Goal: Task Accomplishment & Management: Complete application form

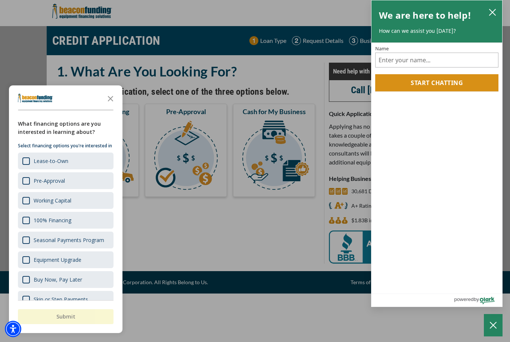
click at [108, 96] on icon "Close the survey" at bounding box center [110, 98] width 15 height 15
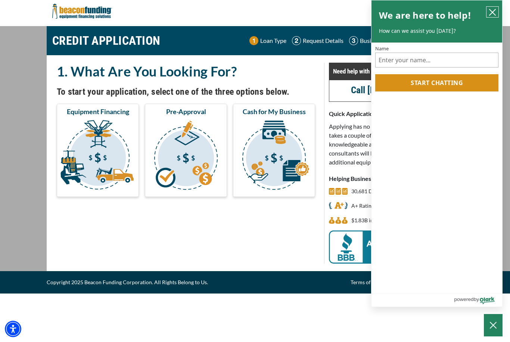
click at [489, 10] on icon "close chatbox" at bounding box center [491, 12] width 7 height 7
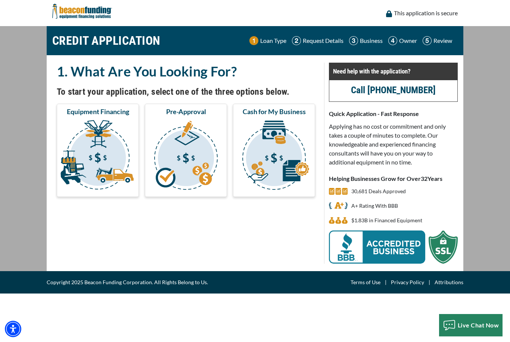
click at [90, 140] on img "submit" at bounding box center [97, 156] width 79 height 75
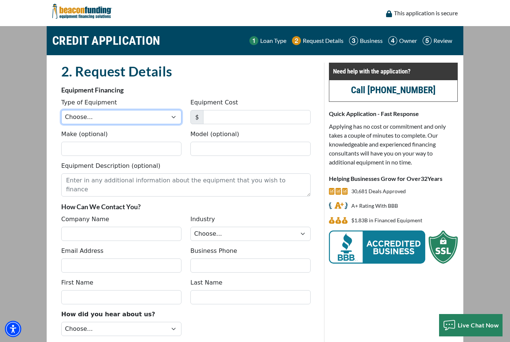
click at [87, 116] on select "Choose... Backhoe Boom/Bucket Truck Chipper Commercial Mower Crane DTG/DTF Prin…" at bounding box center [121, 117] width 120 height 14
click at [76, 122] on select "Choose... Backhoe Boom/Bucket Truck Chipper Commercial Mower Crane DTG/DTF Prin…" at bounding box center [121, 117] width 120 height 14
select select "5"
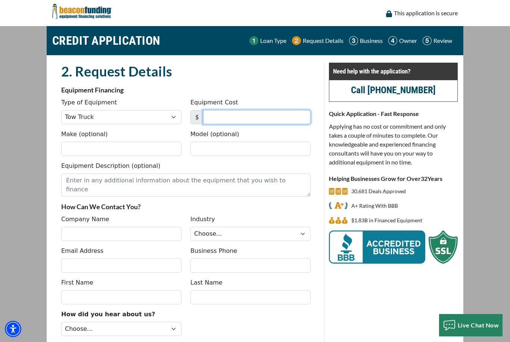
click at [274, 119] on input "Equipment Cost" at bounding box center [256, 117] width 107 height 14
type input "3"
type input "40,000"
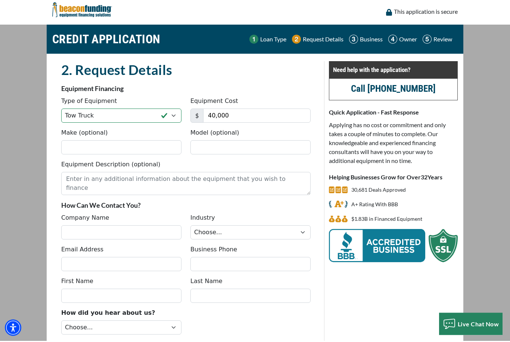
click at [200, 163] on div "Equipment Description (optional)" at bounding box center [186, 179] width 258 height 35
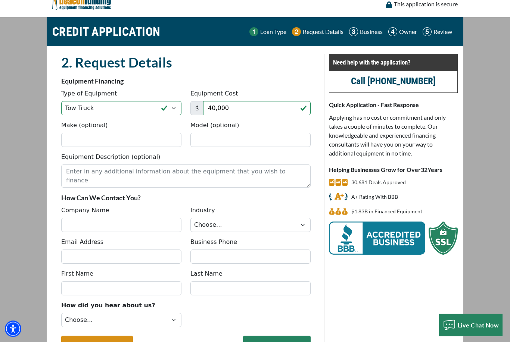
scroll to position [17, 0]
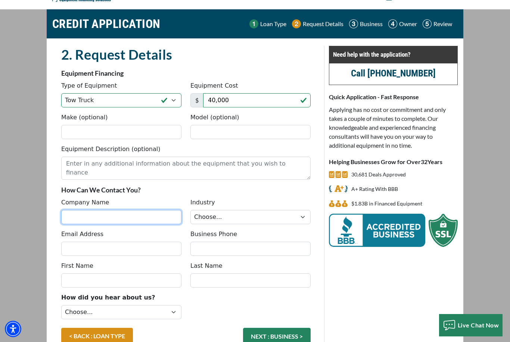
click at [122, 221] on input "Company Name" at bounding box center [121, 217] width 120 height 14
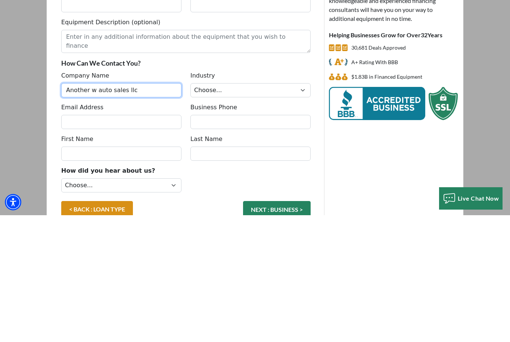
type input "Another w auto sales llc"
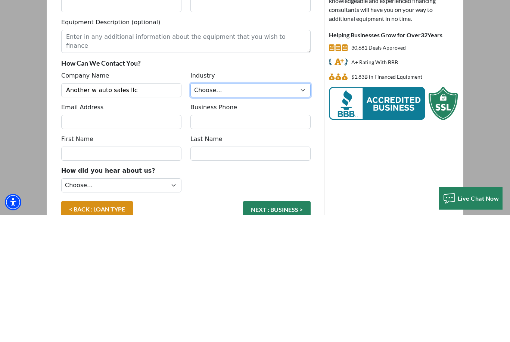
click at [271, 210] on select "Choose... Towing Landscape/Hardscape Decorated Apparel Septic Light Constructio…" at bounding box center [250, 217] width 120 height 14
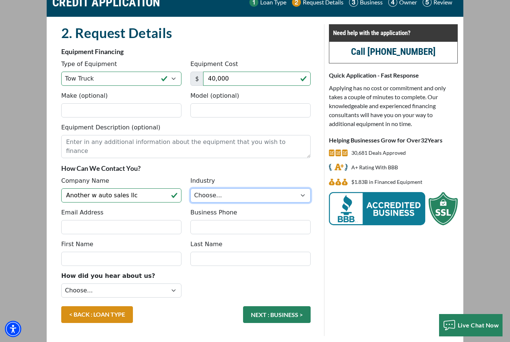
select select "5"
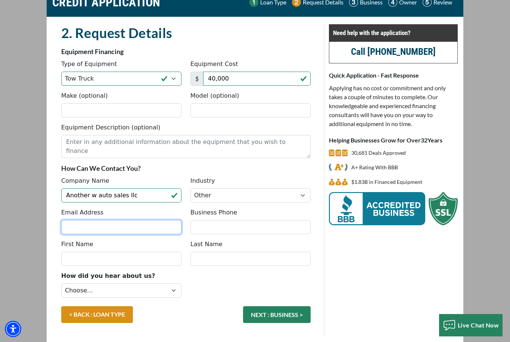
click at [152, 228] on input "Email Address" at bounding box center [121, 227] width 120 height 14
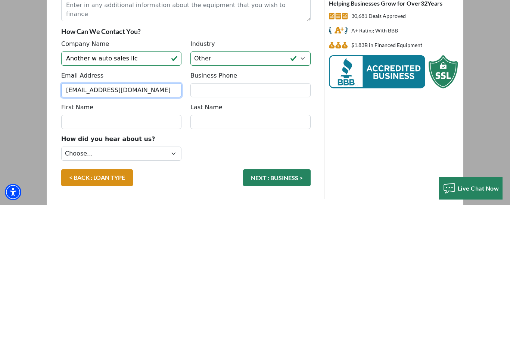
type input "anotherwllc@gmail.com"
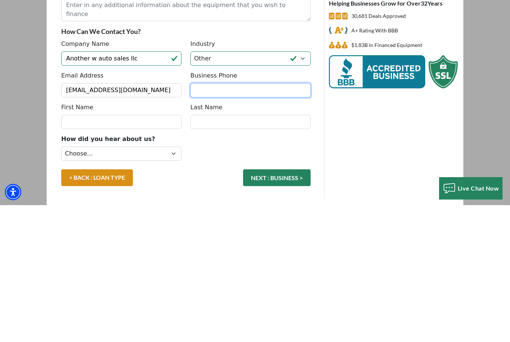
click at [255, 220] on input "Business Phone" at bounding box center [250, 227] width 120 height 14
type input "(337) 385-5774"
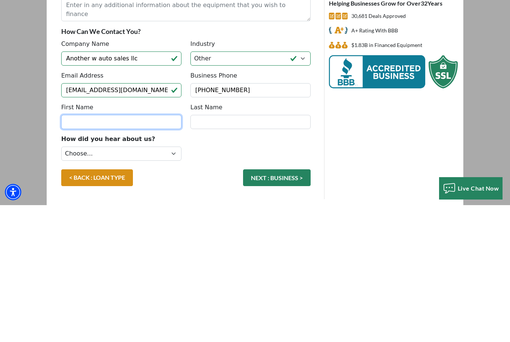
click at [146, 252] on input "First Name" at bounding box center [121, 259] width 120 height 14
type input "D"
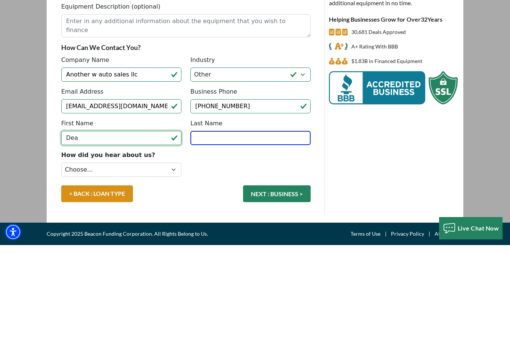
click at [174, 228] on input "Dea" at bounding box center [121, 235] width 120 height 14
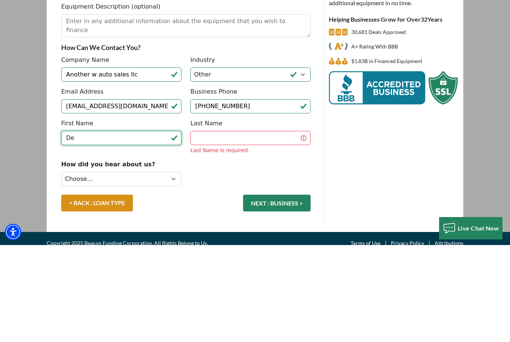
type input "D"
type input "Dedrick"
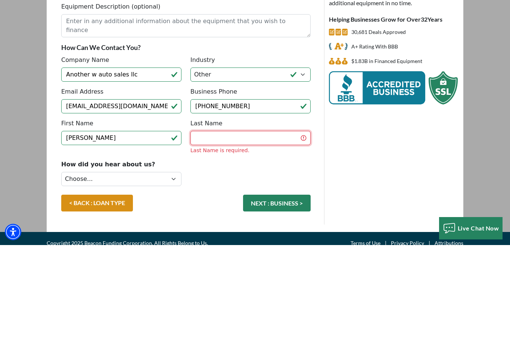
click at [252, 228] on input "Last Name" at bounding box center [250, 235] width 120 height 14
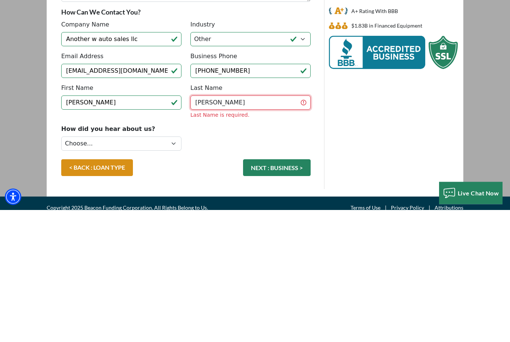
type input "Griffin"
click at [171, 131] on fieldset "2. Request Details There was an issue while saving the data. Please try again a…" at bounding box center [186, 160] width 258 height 321
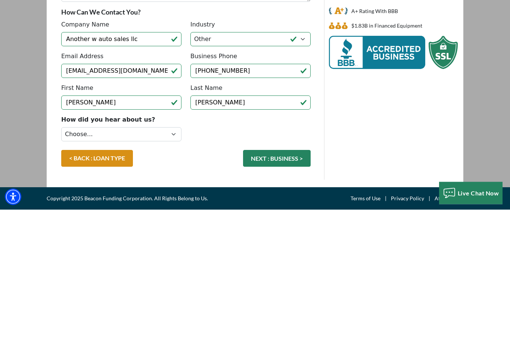
scroll to position [38, 0]
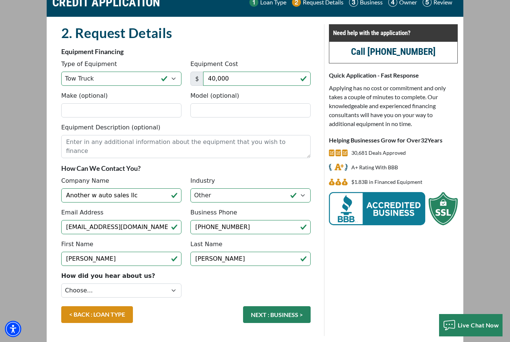
click at [296, 318] on button "NEXT : BUSINESS >" at bounding box center [277, 314] width 68 height 17
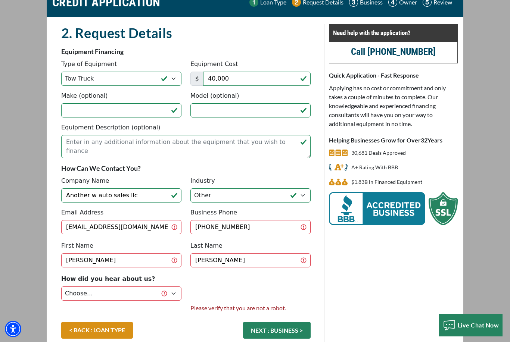
scroll to position [35, 0]
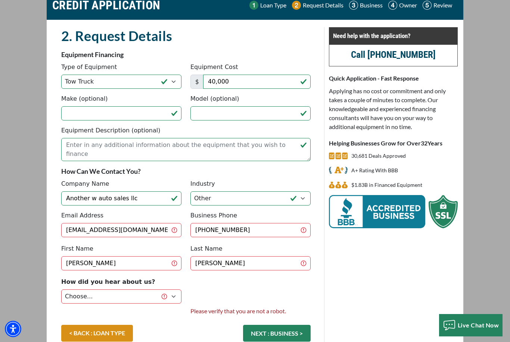
click at [119, 281] on label "How did you hear about us?" at bounding box center [108, 282] width 94 height 9
click at [119, 290] on select "Choose... Internet Search Vendor Referral Word of Mouth Client Referral Email E…" at bounding box center [121, 297] width 120 height 14
click at [68, 294] on select "Choose... Internet Search Vendor Referral Word of Mouth Client Referral Email E…" at bounding box center [121, 297] width 120 height 14
click at [65, 292] on select "Choose... Internet Search Vendor Referral Word of Mouth Client Referral Email E…" at bounding box center [121, 297] width 120 height 14
select select "14"
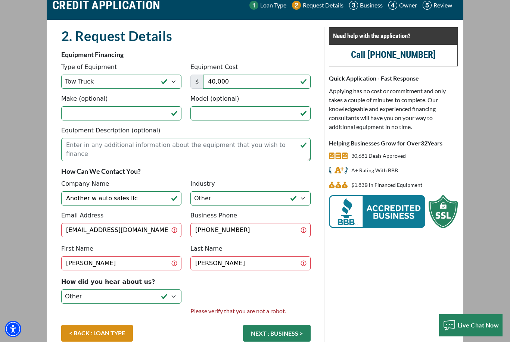
click at [292, 331] on button "NEXT : BUSINESS >" at bounding box center [277, 333] width 68 height 17
click at [286, 329] on button "NEXT : BUSINESS >" at bounding box center [277, 333] width 68 height 17
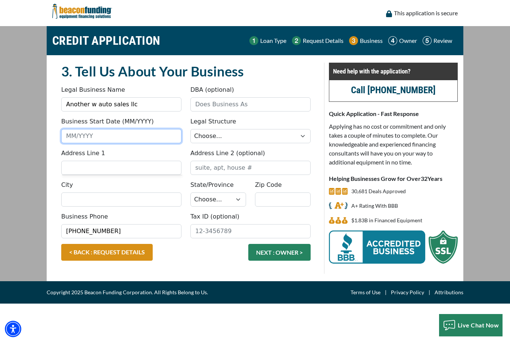
click at [129, 133] on input "Business Start Date (MM/YYYY)" at bounding box center [121, 136] width 120 height 14
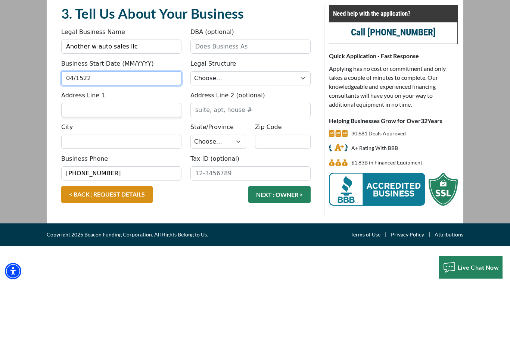
type input "04/1522"
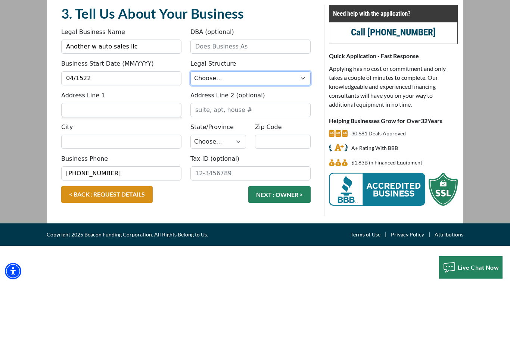
click at [255, 129] on select "Choose... Corporation LLC LLP Municipality Non-Profit Partnership Proprietorship" at bounding box center [250, 136] width 120 height 14
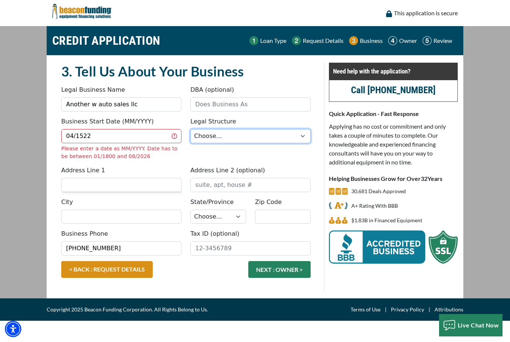
select select "2"
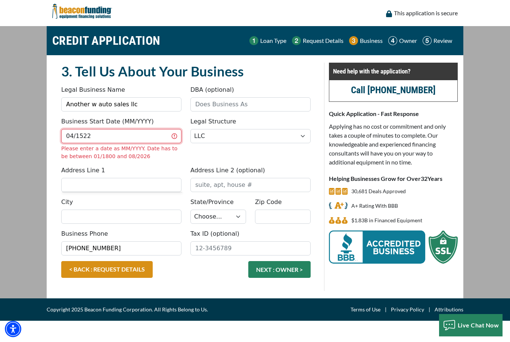
click at [139, 136] on input "04/1522" at bounding box center [121, 136] width 120 height 14
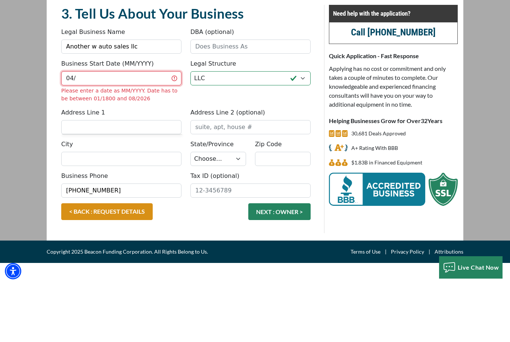
type input "0"
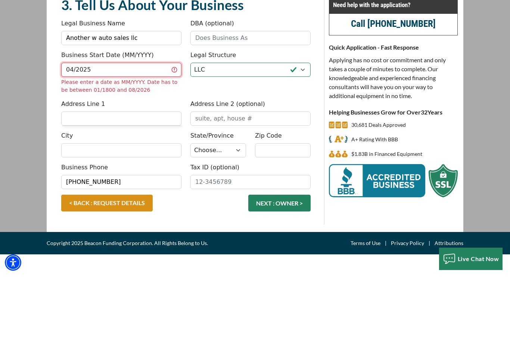
type input "04/2025"
click at [172, 97] on fieldset "3. Tell Us About Your Business Something went wrong, please try again. Legal Bu…" at bounding box center [186, 177] width 258 height 228
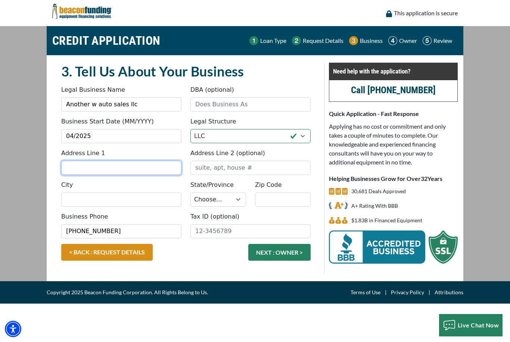
click at [152, 166] on input "Address Line 1" at bounding box center [121, 168] width 120 height 14
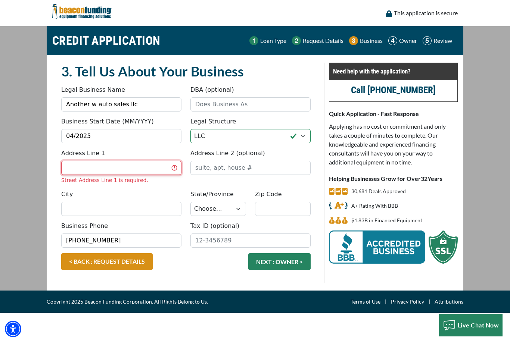
click at [129, 168] on input "Address Line 1" at bounding box center [121, 168] width 120 height 14
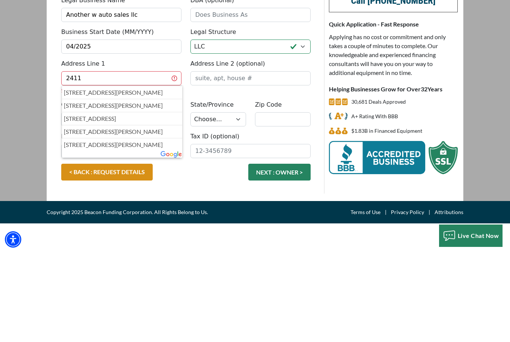
click at [163, 178] on p "2411 Hulin Road, New Iberia, LA, USA" at bounding box center [122, 182] width 116 height 9
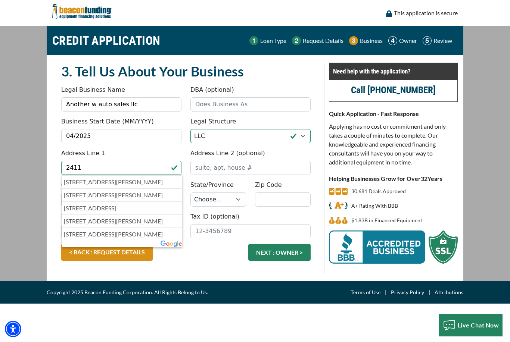
type input "[STREET_ADDRESS][PERSON_NAME]"
type input "New Iberia"
select select "20"
type input "70560"
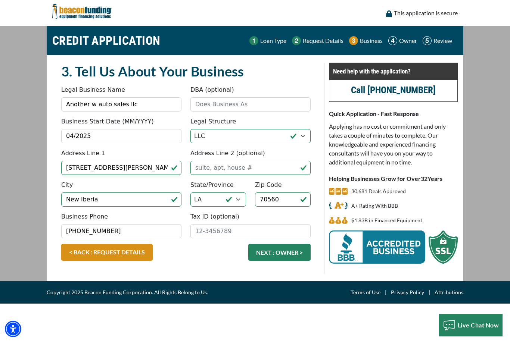
click at [280, 256] on button "NEXT : OWNER >" at bounding box center [279, 252] width 62 height 17
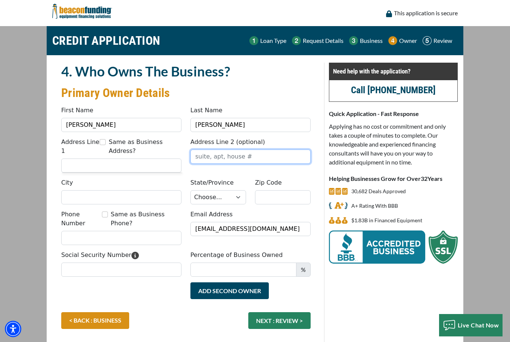
click at [251, 159] on input "Address Line 2 (optional)" at bounding box center [250, 157] width 120 height 14
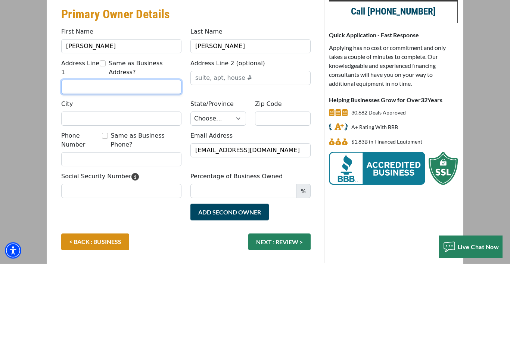
click at [143, 159] on input "Address Line 1" at bounding box center [121, 166] width 120 height 14
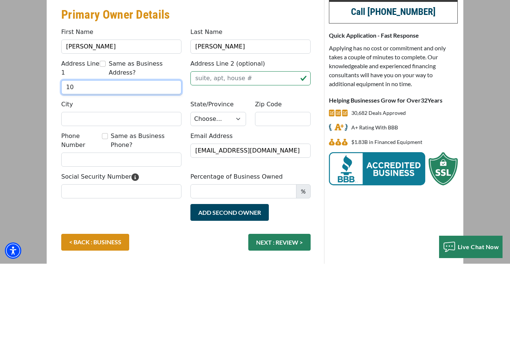
type input "1"
type input "[STREET_ADDRESS]"
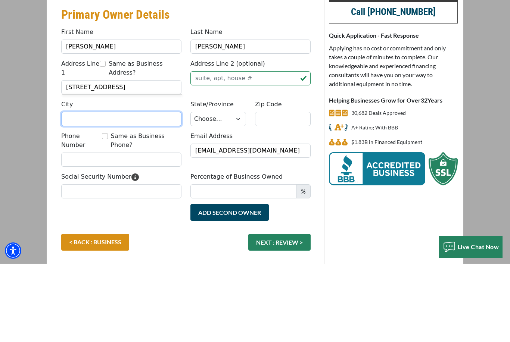
click at [151, 190] on input "City" at bounding box center [121, 197] width 120 height 14
type input "New iberia"
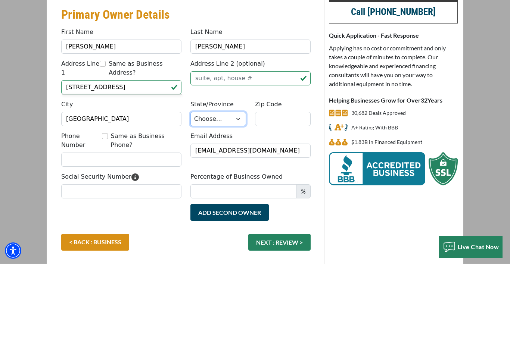
click at [215, 190] on select "Choose... AL AK AZ AR CA CO CT DE DC FL GA HI ID IL IN IA KS KY LA ME MD MA MI …" at bounding box center [218, 197] width 56 height 14
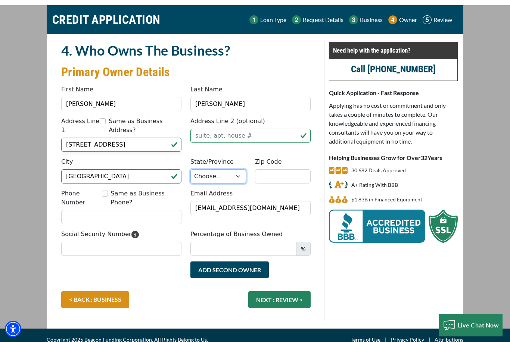
select select "20"
click at [277, 174] on input "Zip Code" at bounding box center [283, 176] width 56 height 14
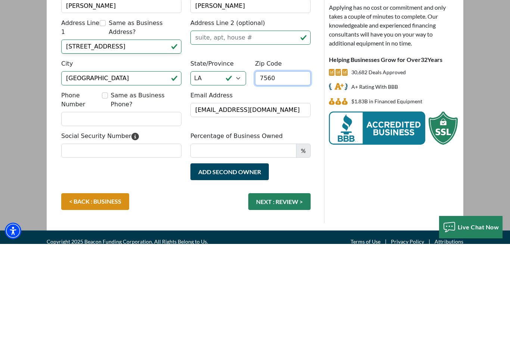
type input "7560"
click at [124, 114] on fieldset "4. Who Owns The Business? Primary Owner Details Something went wrong, please tr…" at bounding box center [186, 182] width 258 height 280
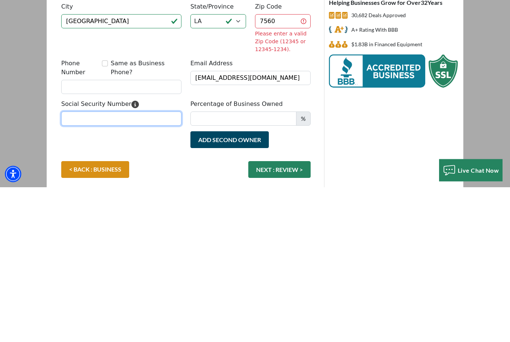
click at [157, 255] on div "Social Security Number" at bounding box center [121, 268] width 129 height 26
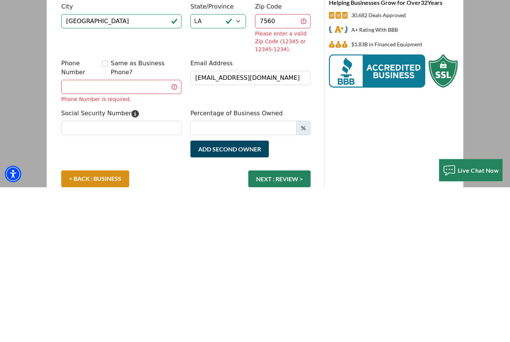
click at [99, 214] on label "Phone Number" at bounding box center [81, 223] width 41 height 18
click at [99, 235] on input "Phone Number" at bounding box center [121, 242] width 120 height 14
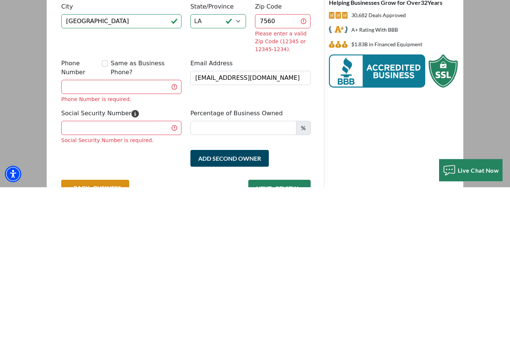
click at [108, 216] on input "Same as Business Phone?" at bounding box center [105, 219] width 6 height 6
checkbox input "true"
type input "(337) 385-5774"
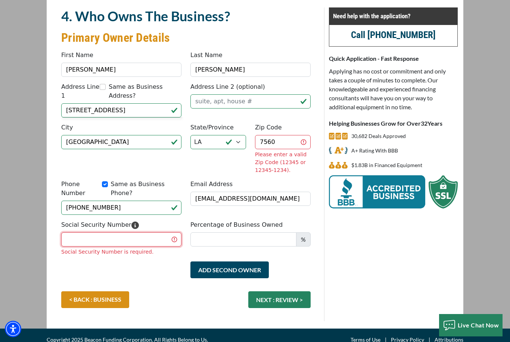
click at [137, 233] on input "Social Security Number" at bounding box center [121, 239] width 120 height 14
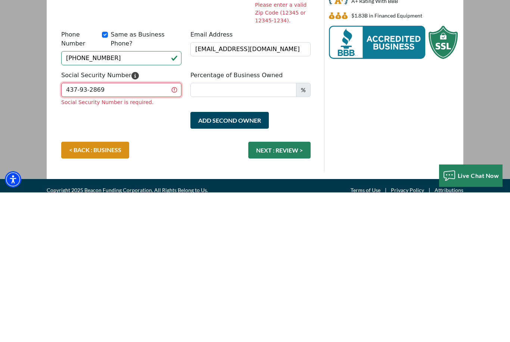
type input "437-93-2869"
click at [154, 262] on div "Add Second Owner Remove Second Owner" at bounding box center [186, 277] width 258 height 30
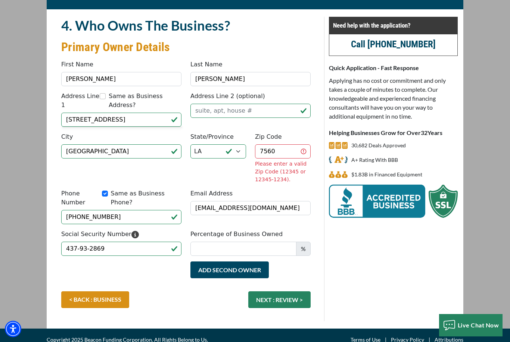
click at [242, 268] on button "Add Second Owner" at bounding box center [229, 270] width 78 height 17
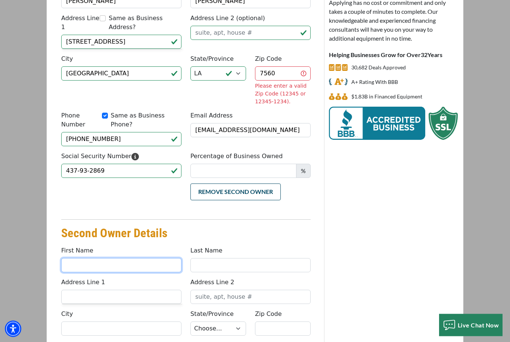
click at [125, 259] on input "First Name" at bounding box center [121, 266] width 120 height 14
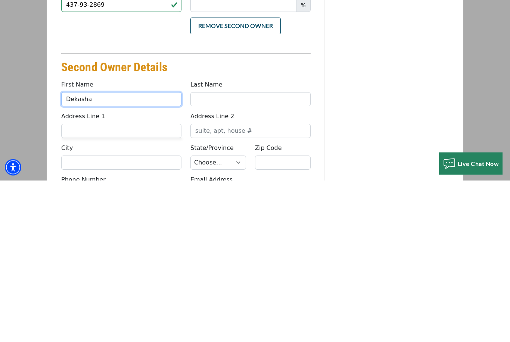
type input "Dekasha"
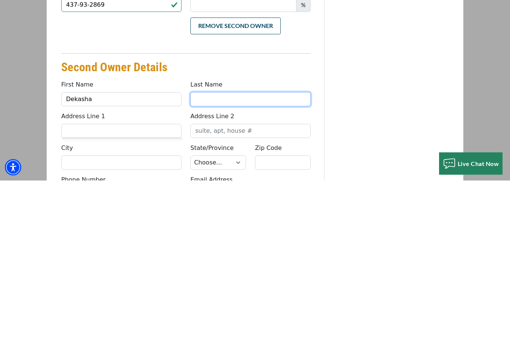
click at [227, 254] on input "Last Name" at bounding box center [250, 261] width 120 height 14
type input "Griffin"
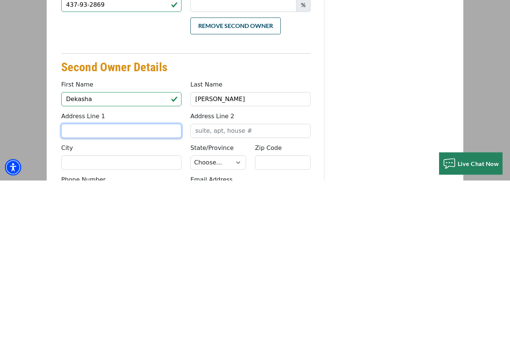
click at [142, 286] on input "Address Line 1" at bounding box center [121, 293] width 120 height 14
type input "1711 weeks island rd"
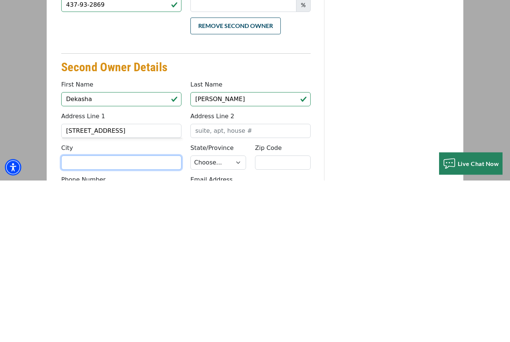
click at [138, 318] on input "City" at bounding box center [121, 325] width 120 height 14
type input "New iberia"
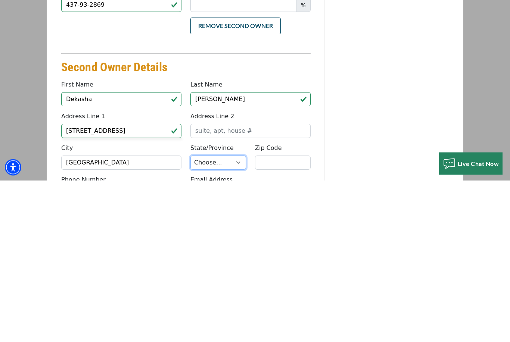
click at [229, 318] on select "Choose... AL AK AZ AR CA CO CT DE DC FL GA HI ID IL IN IA KS KY LA ME MD MA MI …" at bounding box center [218, 325] width 56 height 14
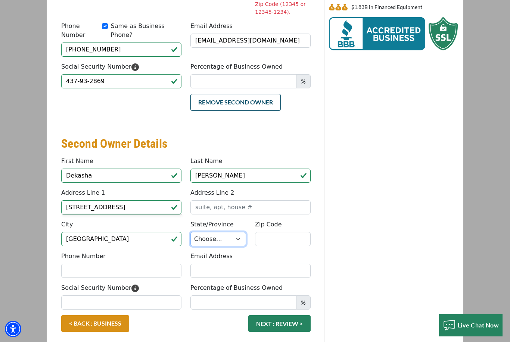
select select "20"
click at [287, 252] on div "Email Address" at bounding box center [250, 265] width 129 height 26
click at [292, 232] on input "Zip Code" at bounding box center [283, 239] width 56 height 14
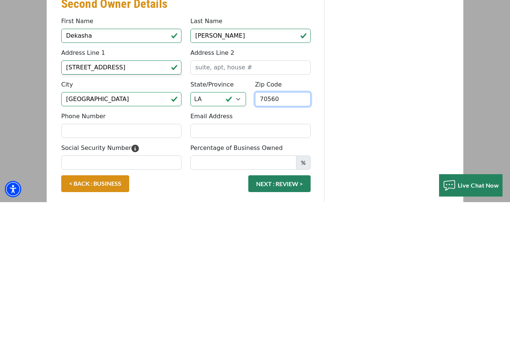
type input "70560"
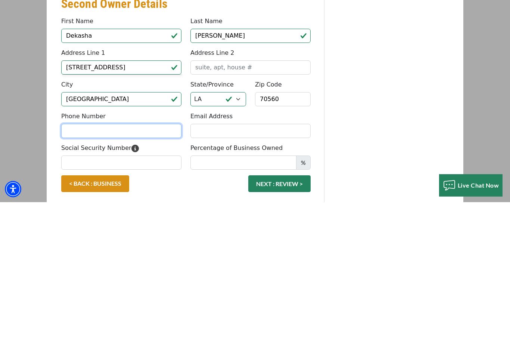
click at [128, 264] on input "Phone Number" at bounding box center [121, 271] width 120 height 14
type input "2"
type input "(325) 280-6879"
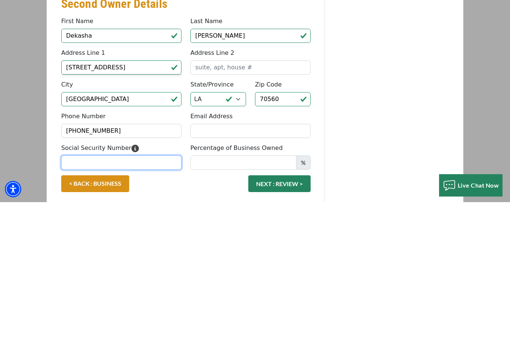
click at [149, 296] on input "Social Security Number" at bounding box center [121, 303] width 120 height 14
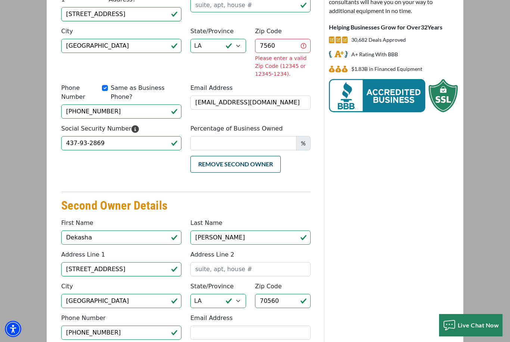
scroll to position [144, 0]
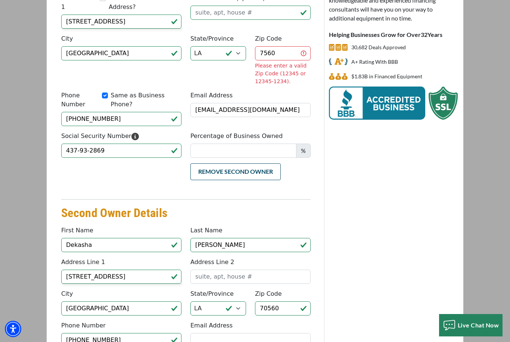
type input "663-09-9845"
click at [119, 112] on input "(337) 385-5774" at bounding box center [121, 119] width 120 height 14
click at [106, 95] on input "Same as Business Phone?" at bounding box center [105, 96] width 6 height 6
checkbox input "false"
click at [111, 112] on input "(337) 385-5774" at bounding box center [121, 119] width 120 height 14
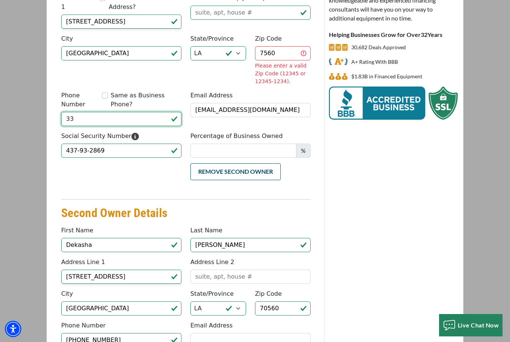
type input "3"
type input "(325) 668-1078"
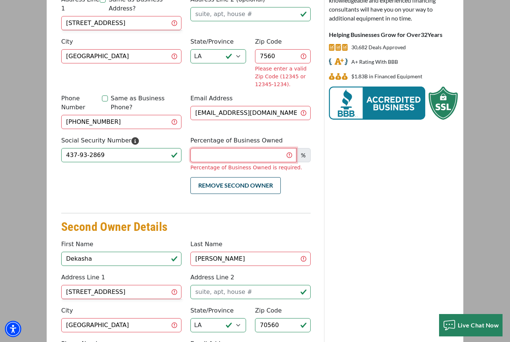
click at [216, 148] on input "Percentage of Business Owned" at bounding box center [243, 155] width 106 height 14
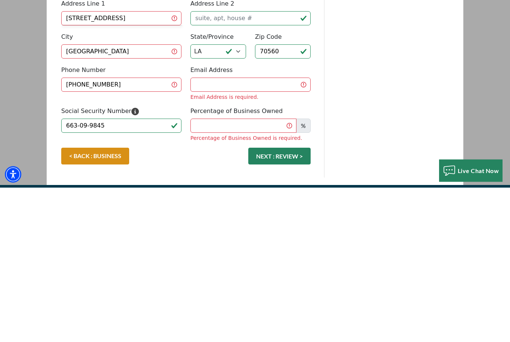
type input "50"
click at [205, 274] on div "% Percentage of Business Owned is required." at bounding box center [250, 286] width 120 height 24
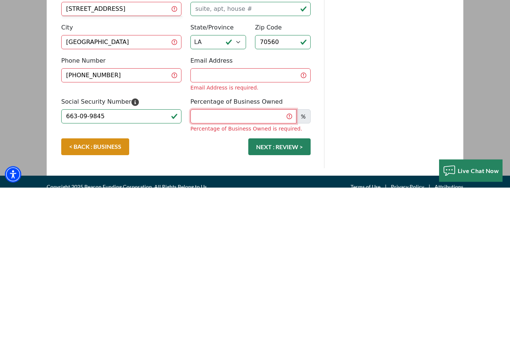
scroll to position [256, 0]
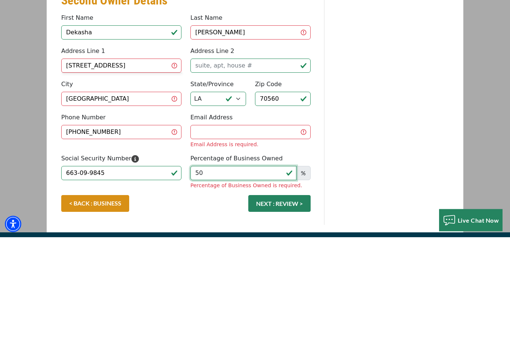
type input "50"
click at [197, 230] on input "Email Address" at bounding box center [250, 237] width 120 height 14
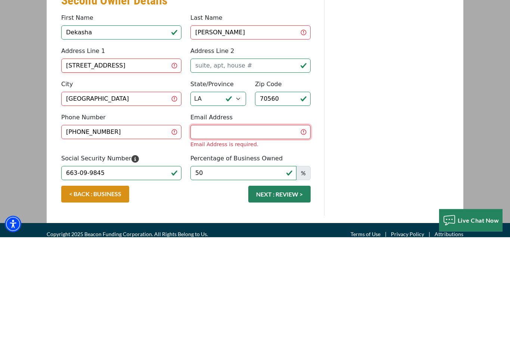
scroll to position [247, 0]
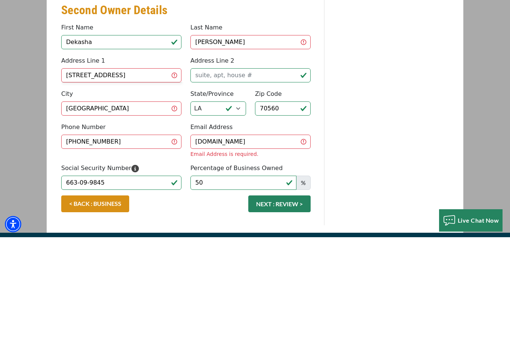
click at [350, 122] on div "Need help with the application? Call (847) 232-7815 Quick Application - Fast Re…" at bounding box center [393, 73] width 138 height 514
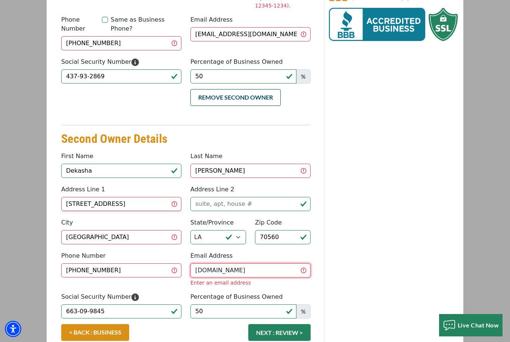
click at [275, 263] on input "anotherwllc.gmail.com" at bounding box center [250, 270] width 120 height 14
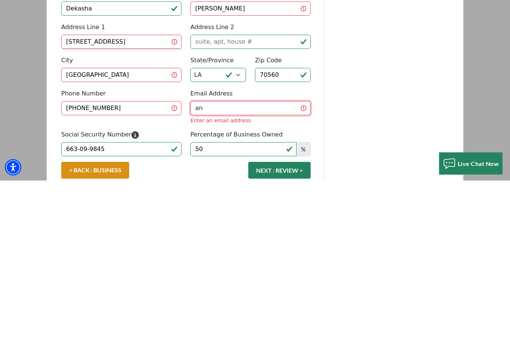
type input "a"
type input "dekashahriffin@gmail.com"
click at [221, 175] on div "4. Who Owns The Business? Primary Owner Details Something went wrong, please tr…" at bounding box center [255, 96] width 416 height 529
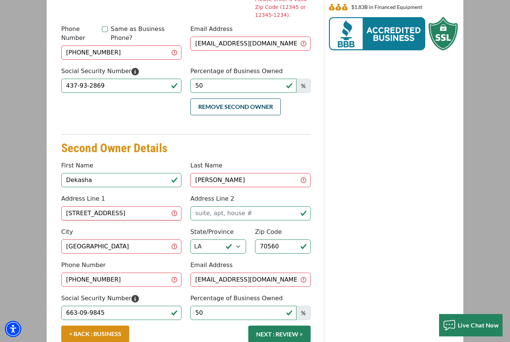
click at [274, 326] on button "NEXT : REVIEW >" at bounding box center [279, 334] width 62 height 17
click at [294, 326] on button "NEXT : REVIEW >" at bounding box center [279, 334] width 62 height 17
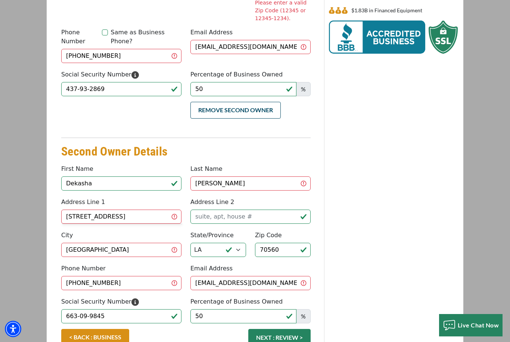
click at [284, 329] on button "NEXT : REVIEW >" at bounding box center [279, 337] width 62 height 17
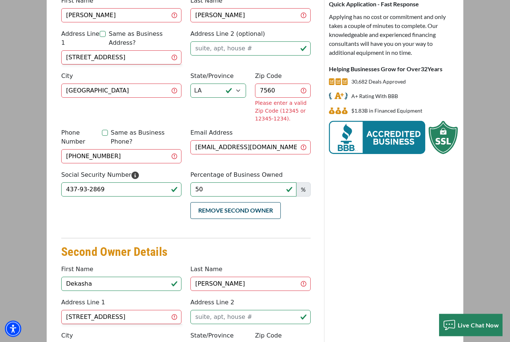
scroll to position [110, 0]
click at [282, 92] on input "7560" at bounding box center [283, 91] width 56 height 14
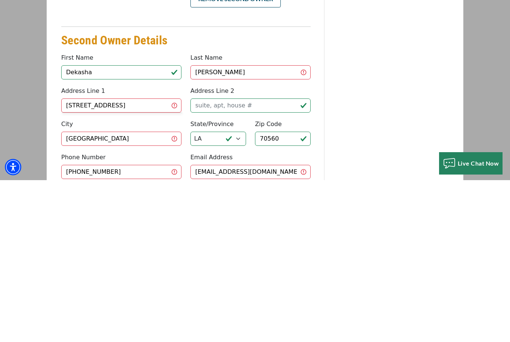
scroll to position [237, 0]
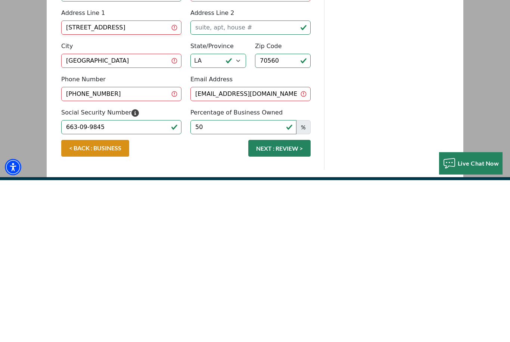
type input "70560"
click at [293, 154] on div "4. Who Owns The Business? Primary Owner Details Something went wrong, please tr…" at bounding box center [255, 78] width 416 height 521
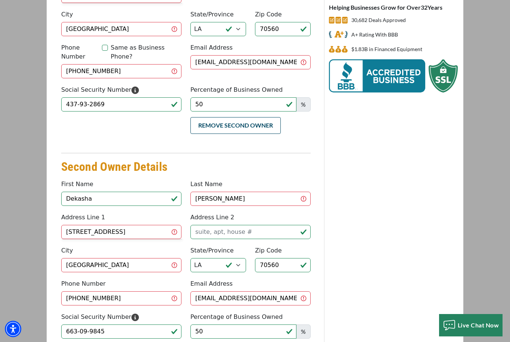
scroll to position [188, 0]
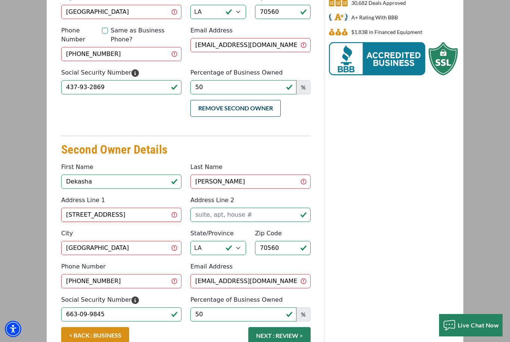
click at [295, 327] on button "NEXT : REVIEW >" at bounding box center [279, 335] width 62 height 17
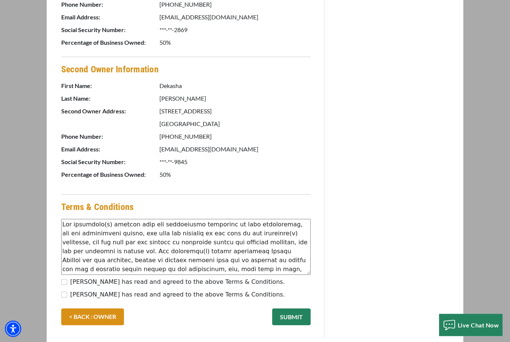
scroll to position [447, 0]
click at [66, 274] on textarea at bounding box center [185, 247] width 249 height 56
click at [70, 281] on label "[PERSON_NAME] has read and agreed to the above Terms & Conditions." at bounding box center [177, 282] width 215 height 9
click at [67, 281] on input "[PERSON_NAME] has read and agreed to the above Terms & Conditions." at bounding box center [64, 282] width 6 height 6
checkbox input "true"
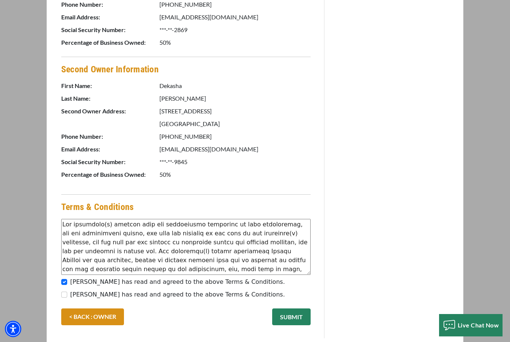
click at [62, 296] on input "[PERSON_NAME] has read and agreed to the above Terms & Conditions." at bounding box center [64, 295] width 6 height 6
checkbox input "true"
click at [290, 317] on button "SUBMIT" at bounding box center [291, 317] width 38 height 17
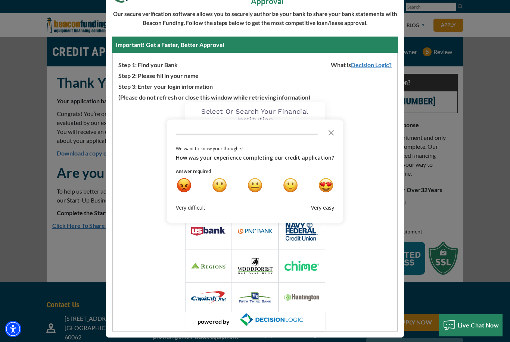
scroll to position [61, 0]
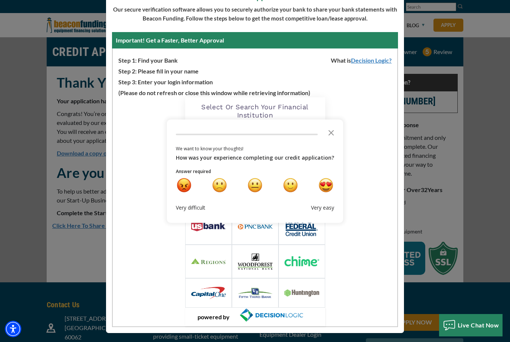
click at [214, 295] on img at bounding box center [208, 293] width 35 height 12
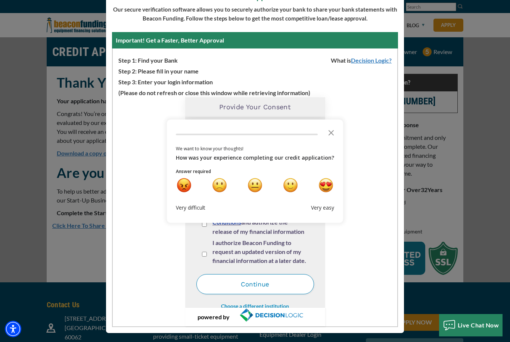
click at [330, 132] on icon "Close the survey" at bounding box center [331, 132] width 15 height 15
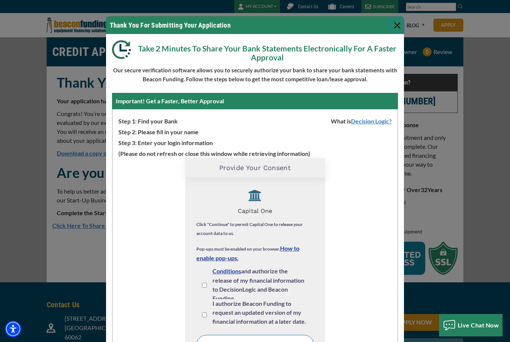
scroll to position [9, 0]
click at [205, 292] on div "I agree to the Terms and Conditions and authorize the release of my financial i…" at bounding box center [255, 284] width 106 height 30
click at [212, 307] on span "I authorize Beacon Funding to request an updated version of my financial inform…" at bounding box center [259, 312] width 94 height 25
click at [207, 313] on input "I authorize Beacon Funding to request an updated version of my financial inform…" at bounding box center [204, 315] width 5 height 5
checkbox input "true"
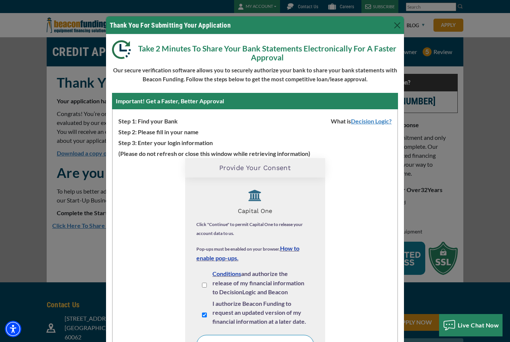
click at [205, 286] on input "I agree to the Terms and Conditions and authorize the release of my financial i…" at bounding box center [204, 285] width 5 height 5
checkbox input "true"
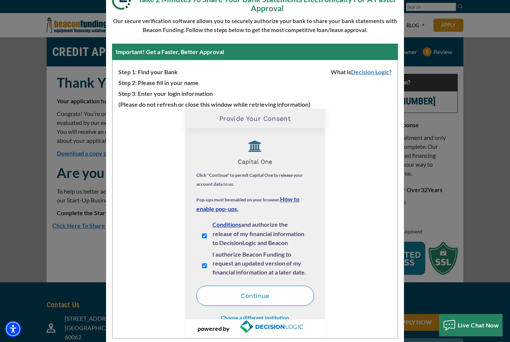
scroll to position [57, 0]
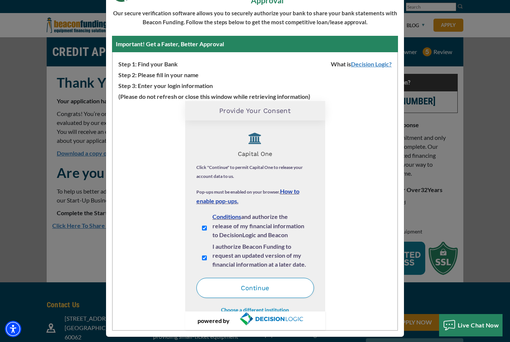
click at [274, 282] on button "Continue" at bounding box center [255, 288] width 118 height 20
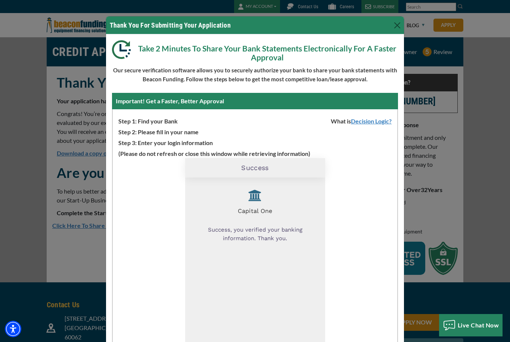
scroll to position [0, 0]
click at [393, 26] on button "Close" at bounding box center [397, 25] width 12 height 12
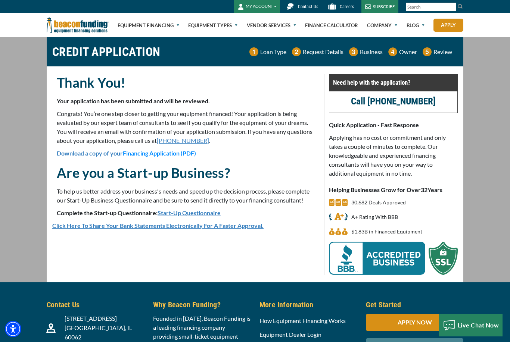
click at [87, 150] on link "Download a copy of your Financing Application (PDF)" at bounding box center [126, 153] width 139 height 7
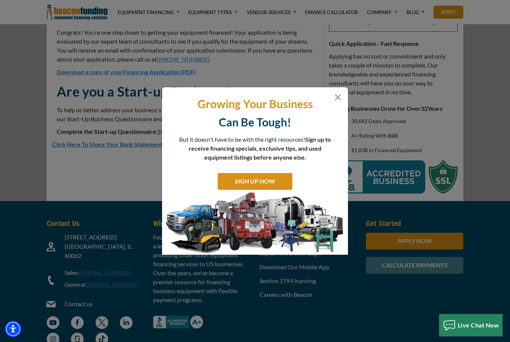
scroll to position [83, 0]
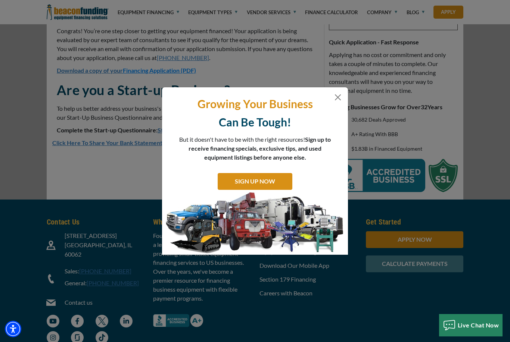
click at [334, 101] on button "Close" at bounding box center [337, 97] width 9 height 9
